Goal: Navigation & Orientation: Find specific page/section

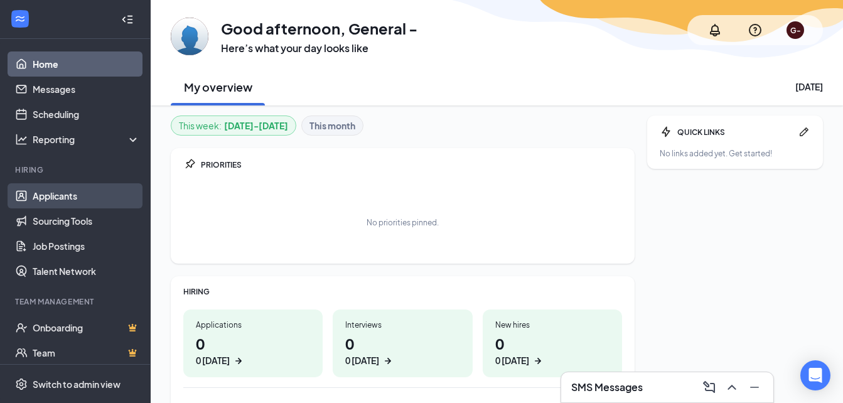
click at [36, 187] on link "Applicants" at bounding box center [86, 195] width 107 height 25
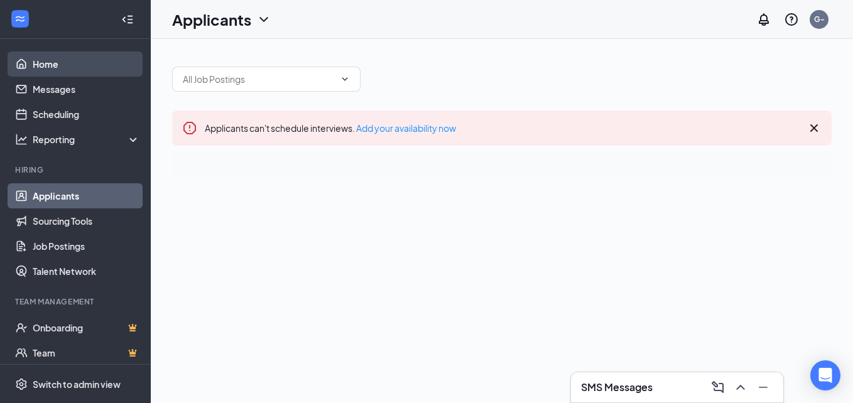
click at [33, 72] on link "Home" at bounding box center [86, 64] width 107 height 25
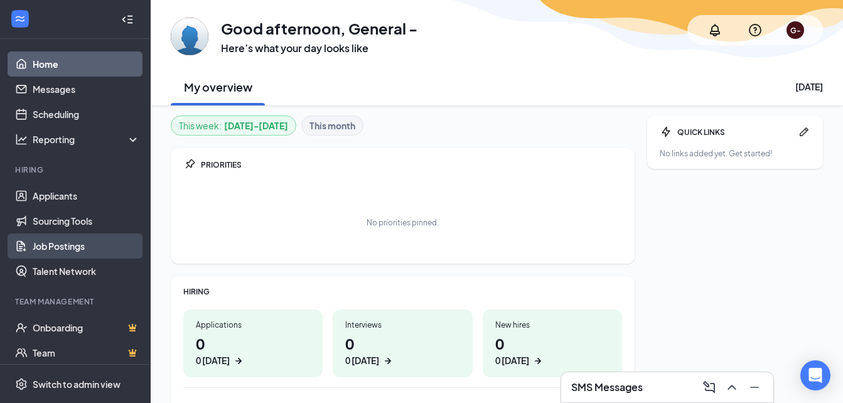
click at [68, 254] on link "Job Postings" at bounding box center [86, 246] width 107 height 25
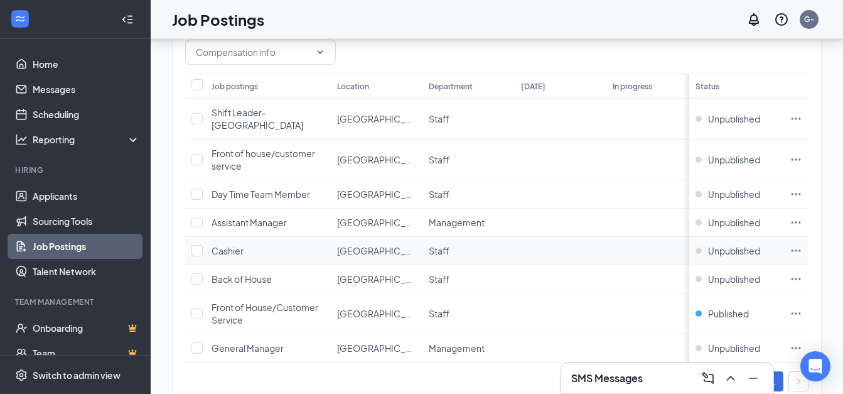
scroll to position [144, 1]
